Goal: Information Seeking & Learning: Learn about a topic

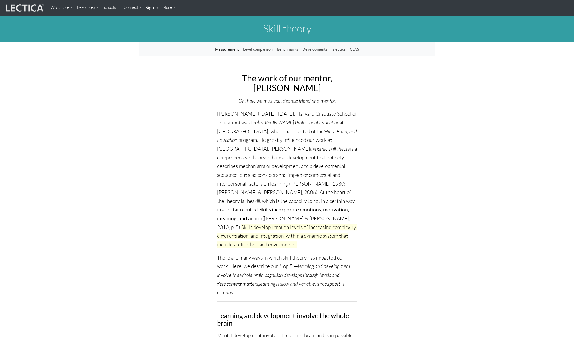
click at [231, 50] on link "Measurement" at bounding box center [227, 49] width 28 height 10
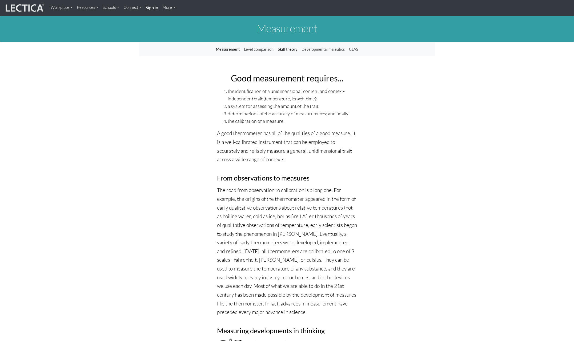
click at [290, 49] on link "Skill theory" at bounding box center [288, 49] width 24 height 10
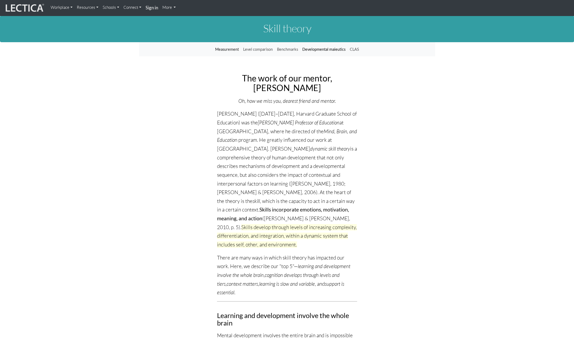
click at [315, 48] on link "Developmental maieutics" at bounding box center [323, 49] width 47 height 10
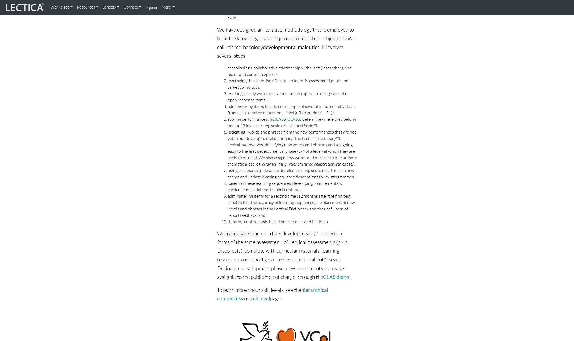
scroll to position [154, 0]
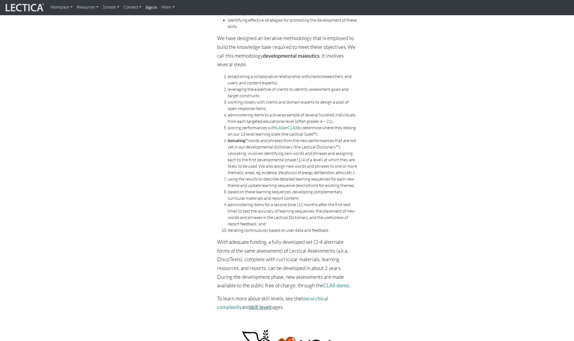
click at [250, 310] on link "skill level" at bounding box center [260, 307] width 21 height 6
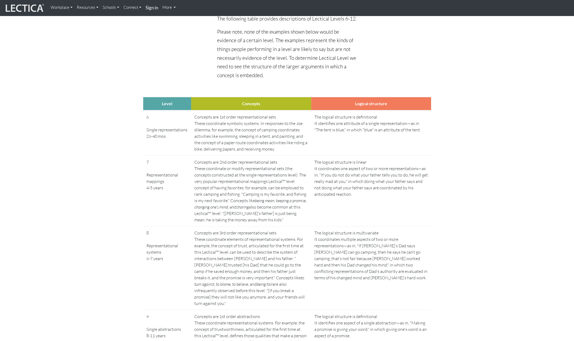
scroll to position [800, 0]
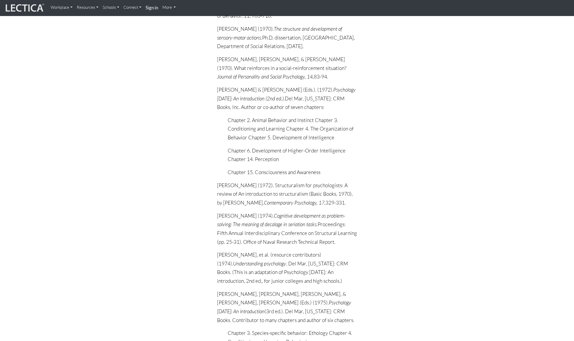
scroll to position [1414, 0]
